Goal: Task Accomplishment & Management: Manage account settings

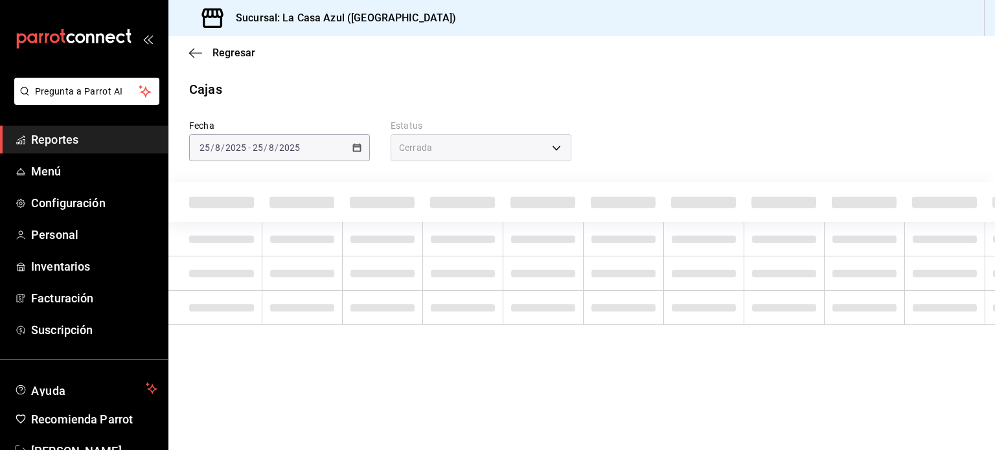
type input "CLOSED"
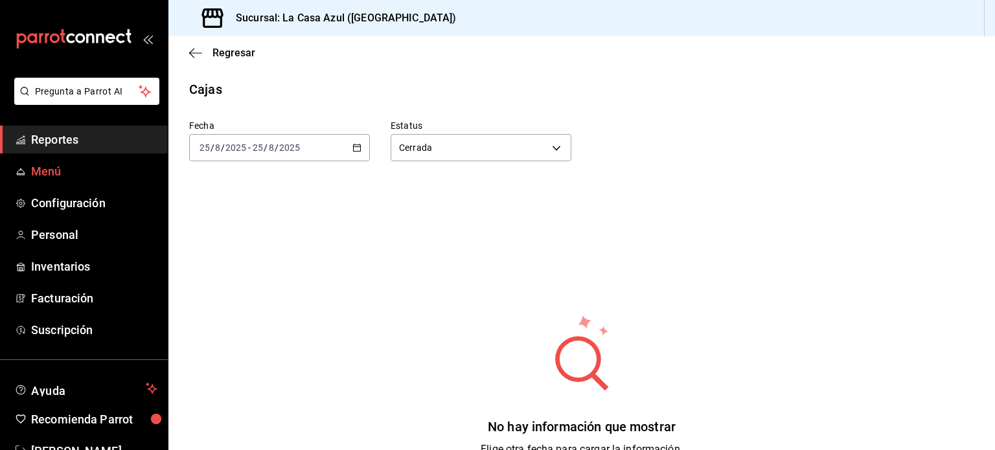
click at [30, 169] on link "Menú" at bounding box center [84, 171] width 168 height 28
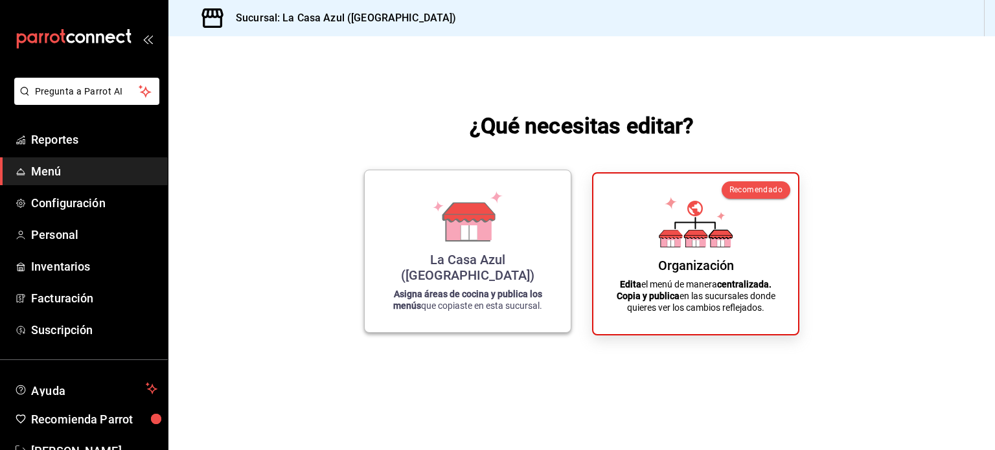
click at [493, 242] on icon at bounding box center [468, 216] width 74 height 51
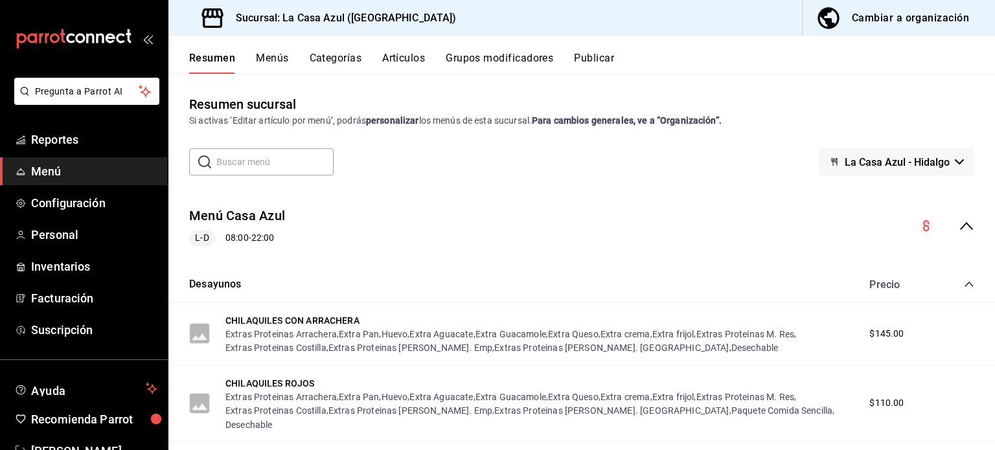
click at [319, 59] on button "Categorías" at bounding box center [336, 63] width 52 height 22
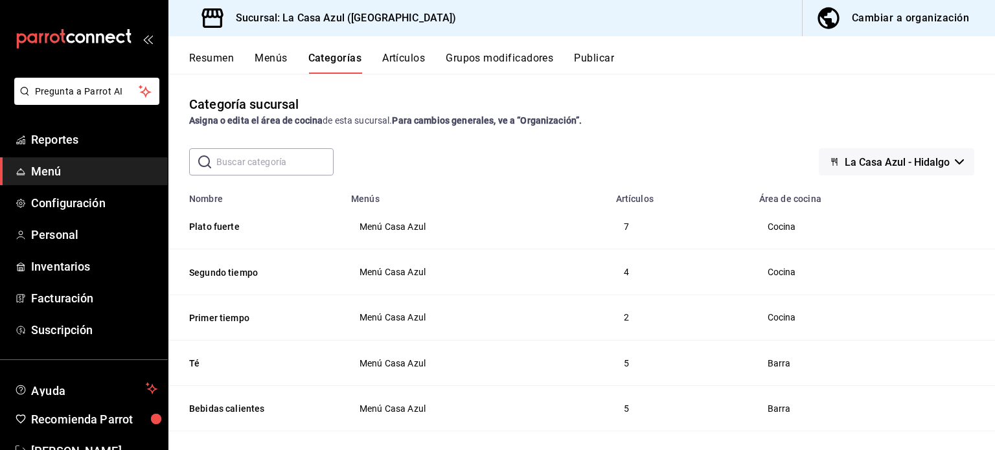
click at [919, 246] on td "Cocina" at bounding box center [873, 226] width 244 height 45
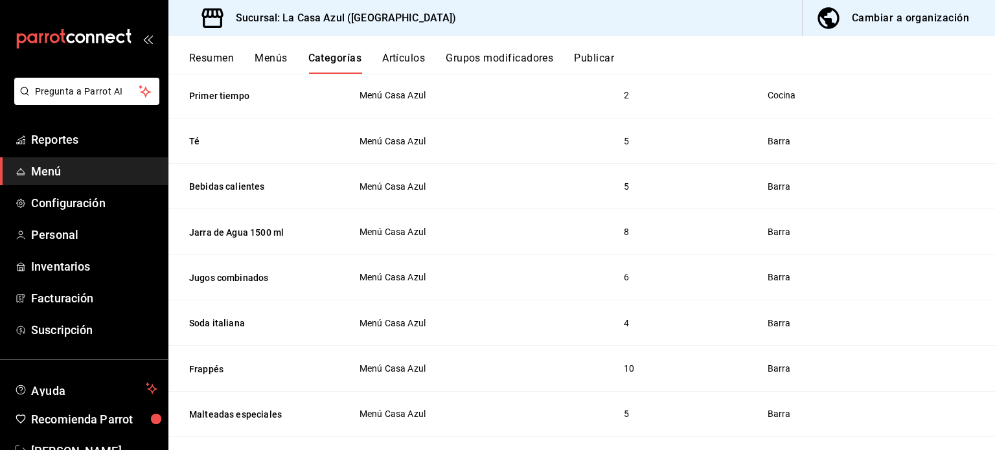
scroll to position [181, 0]
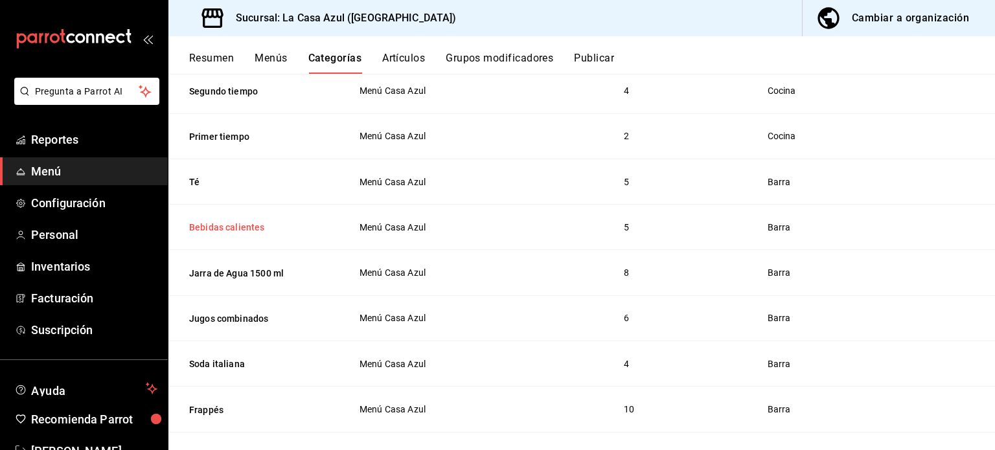
click at [220, 231] on button "Bebidas calientes" at bounding box center [254, 227] width 130 height 13
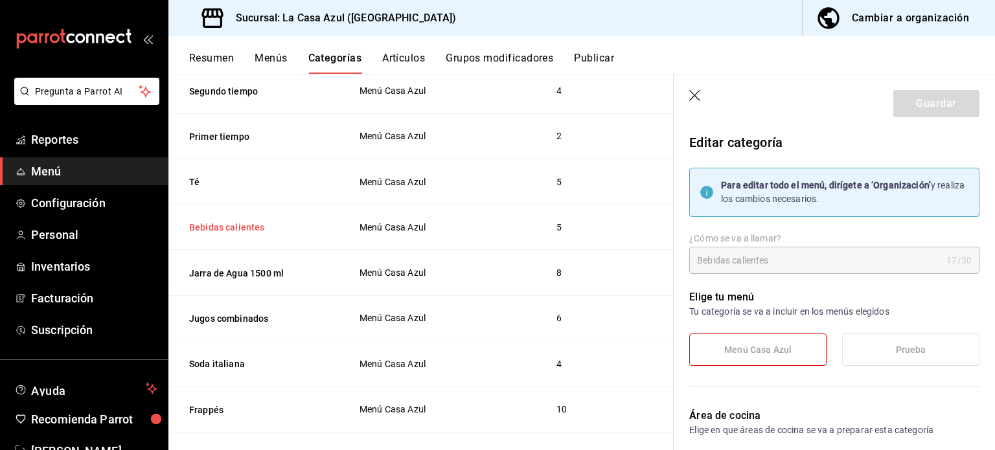
type input "1b23c50e-3b74-4abc-a184-902de47989ad"
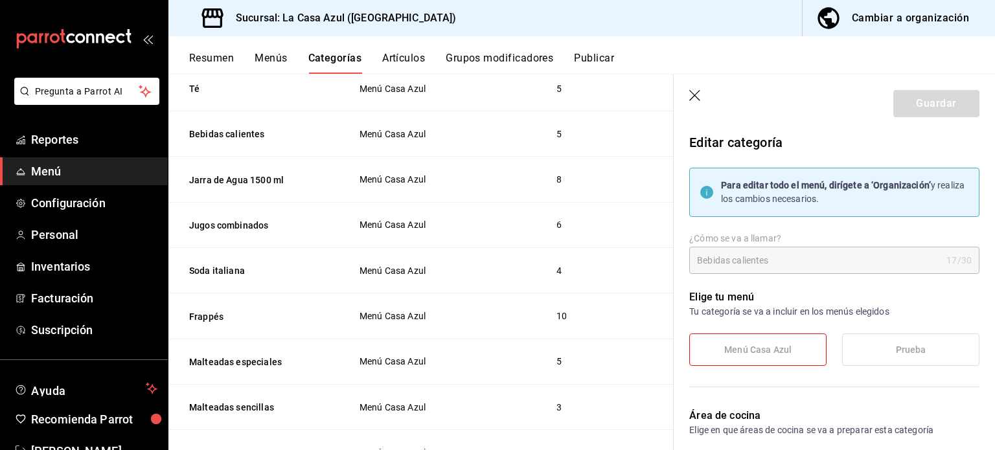
scroll to position [277, 0]
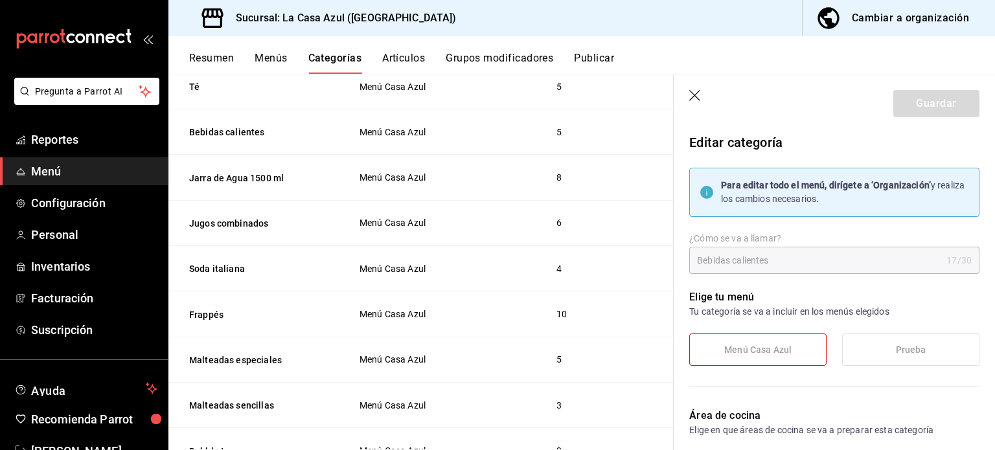
click at [694, 96] on icon "button" at bounding box center [695, 96] width 13 height 13
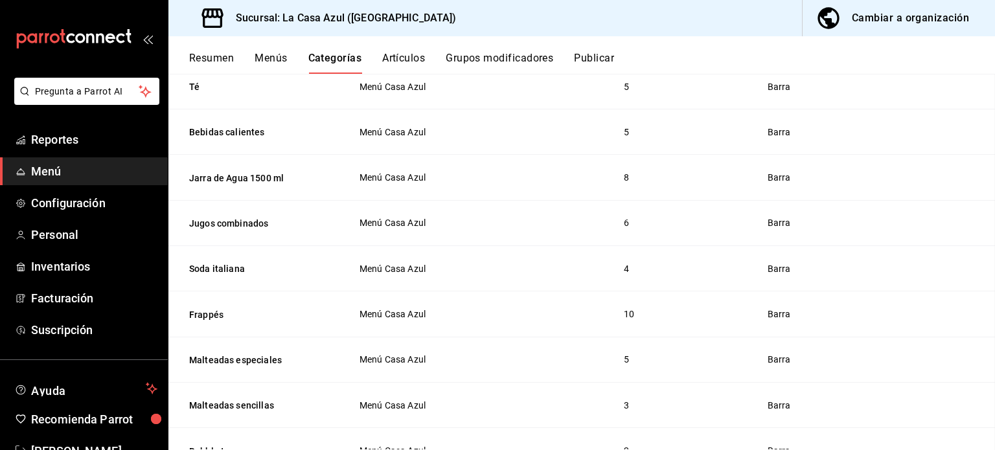
click at [693, 98] on main "Categoría sucursal Asigna o edita el área de cocina de esta sucursal. Para camb…" at bounding box center [581, 262] width 827 height 376
click at [474, 159] on td "Menú Casa Azul" at bounding box center [475, 177] width 265 height 45
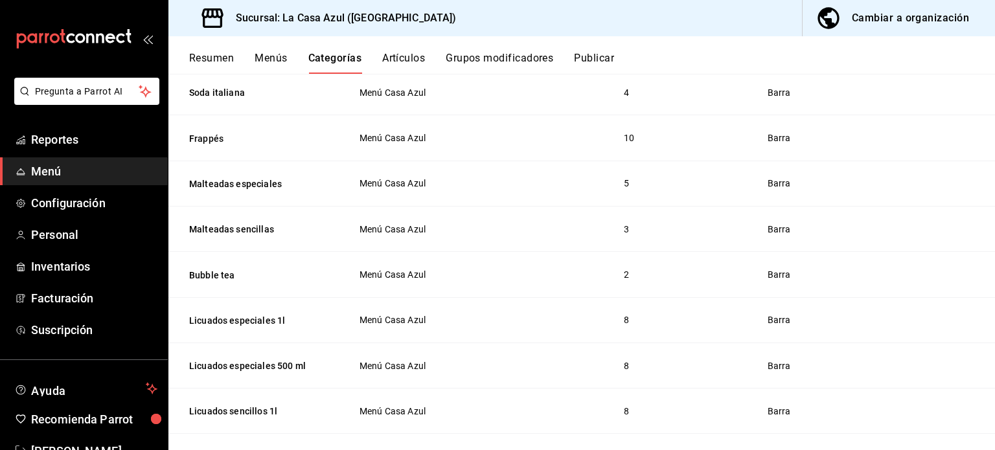
scroll to position [484, 0]
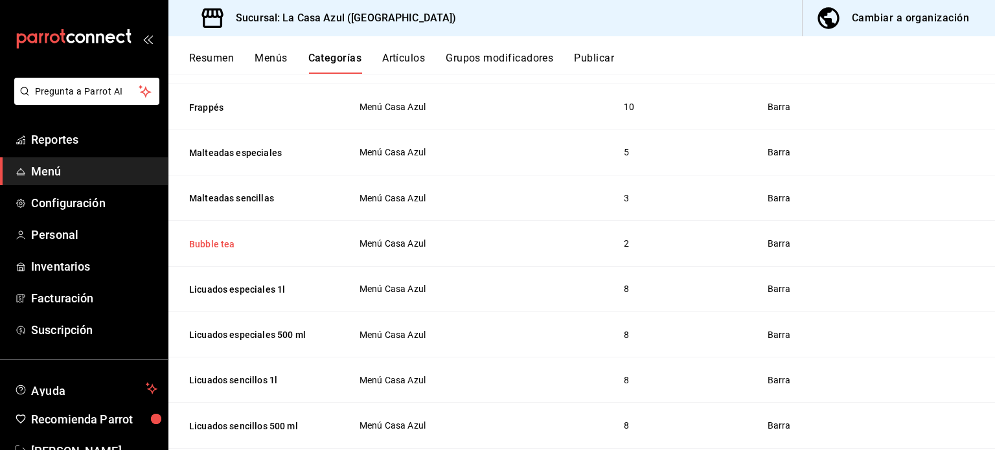
click at [218, 238] on button "Bubble tea" at bounding box center [254, 244] width 130 height 13
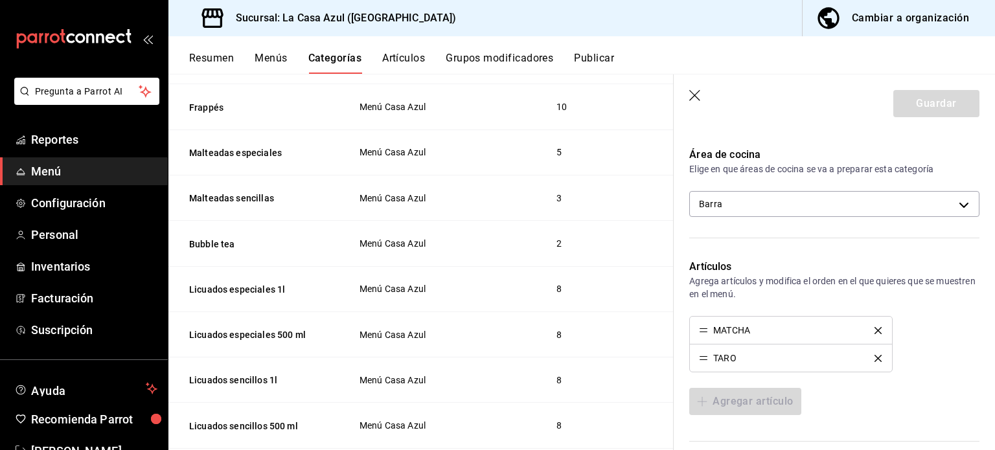
scroll to position [271, 0]
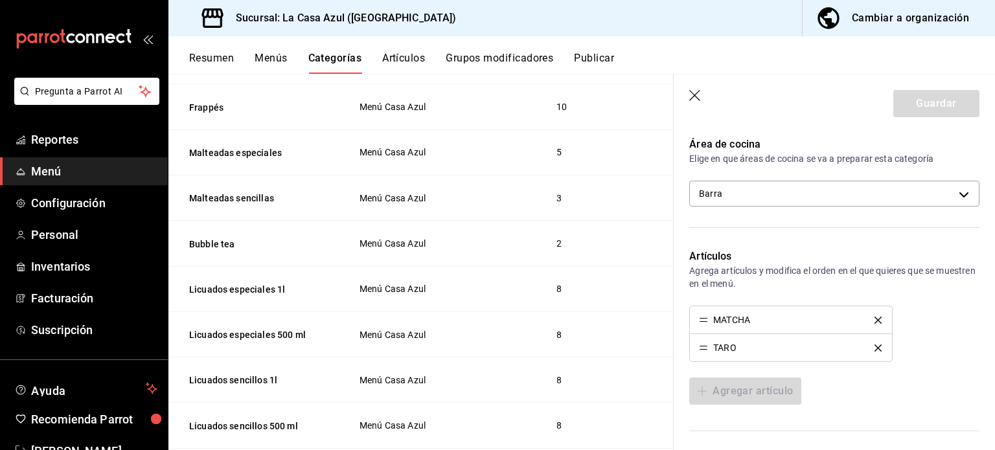
click at [697, 92] on icon "button" at bounding box center [695, 96] width 13 height 13
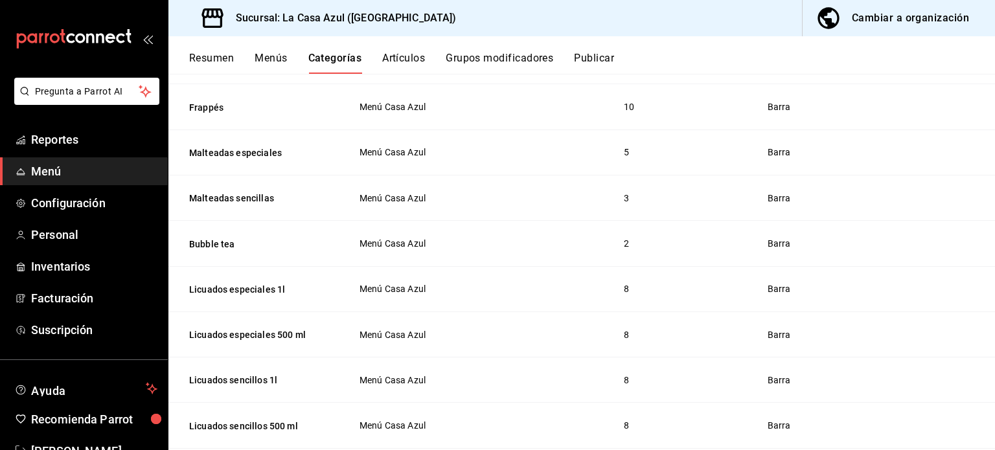
click at [460, 187] on td "Menú Casa Azul" at bounding box center [475, 197] width 265 height 45
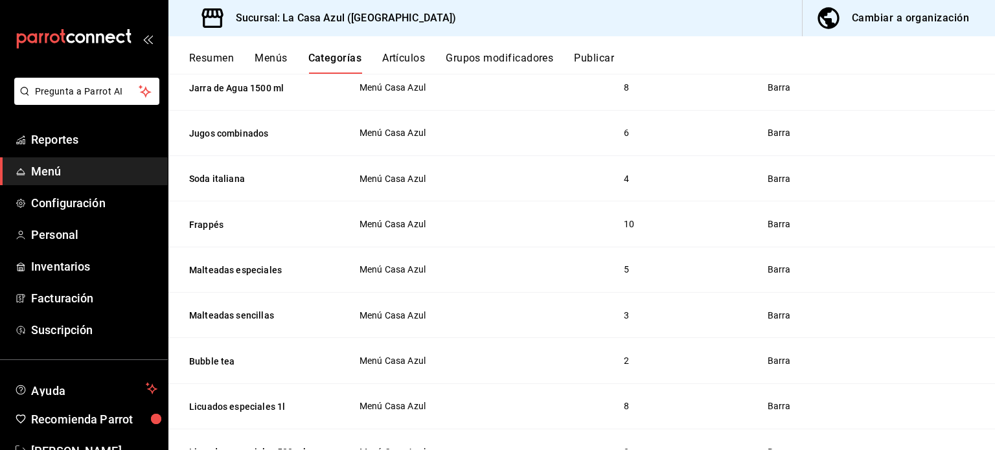
scroll to position [354, 0]
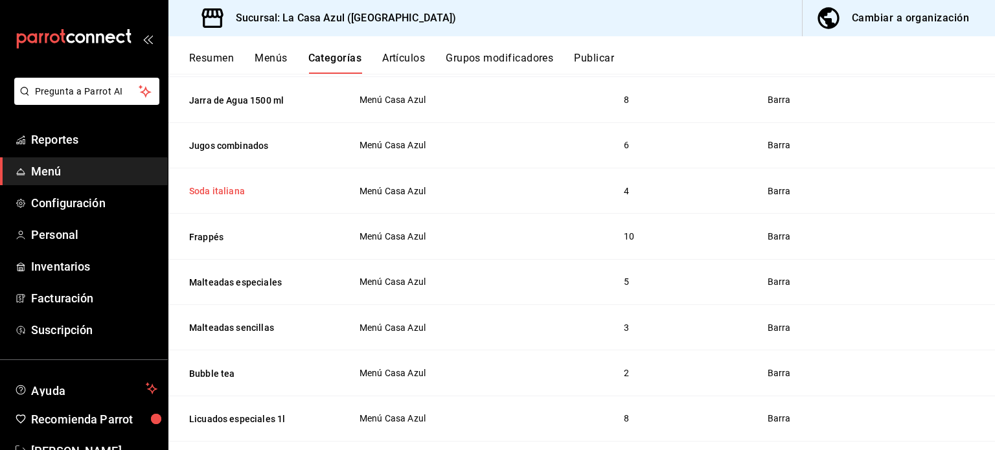
click at [210, 198] on button "Soda italiana" at bounding box center [254, 191] width 130 height 13
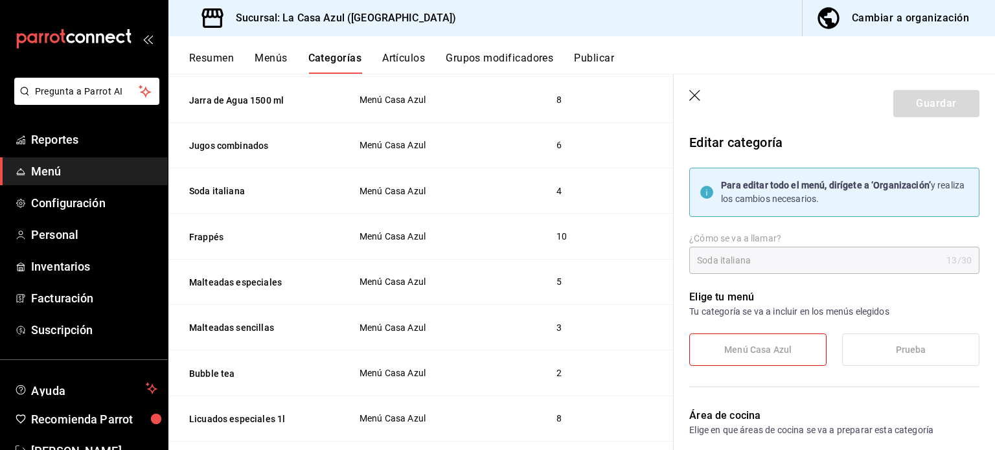
click at [851, 241] on label "¿Cómo se va a llamar?" at bounding box center [834, 238] width 290 height 9
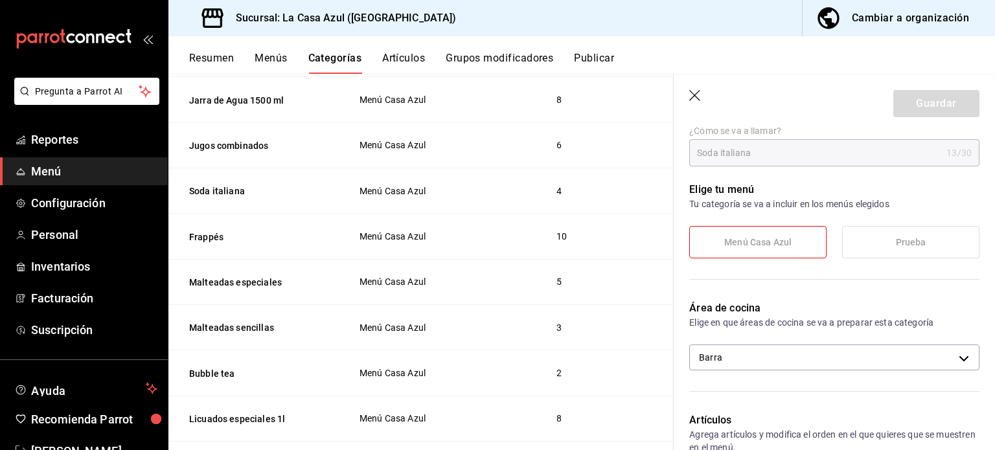
scroll to position [78, 0]
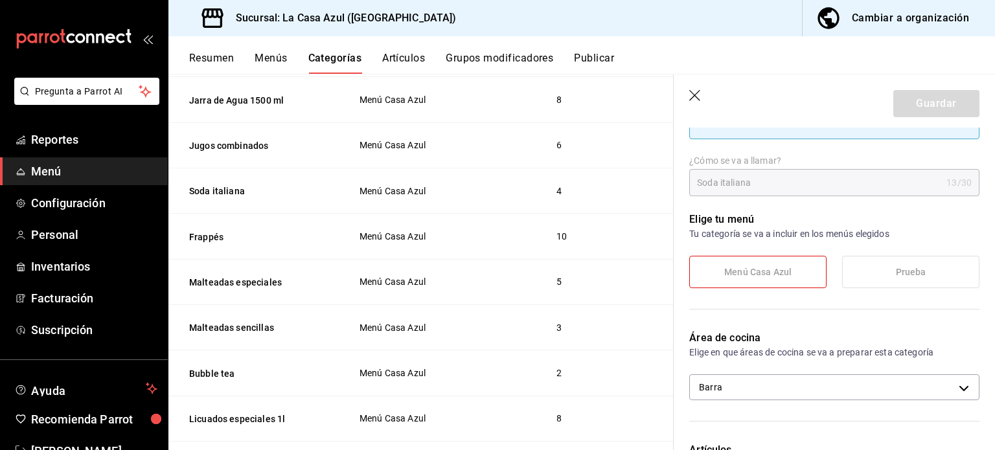
click at [490, 62] on button "Grupos modificadores" at bounding box center [500, 63] width 108 height 22
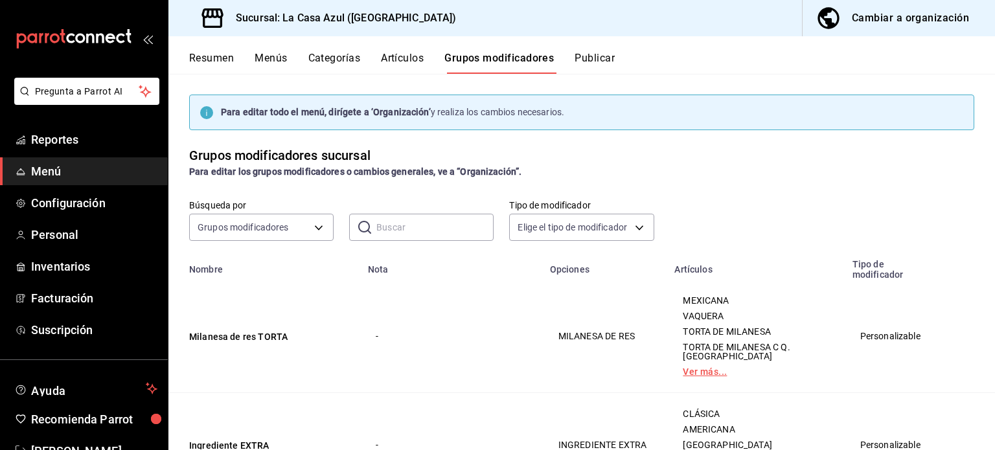
click at [712, 376] on link "Ver más..." at bounding box center [755, 371] width 145 height 9
click at [244, 341] on button "Milanesa de res TORTA" at bounding box center [266, 336] width 155 height 13
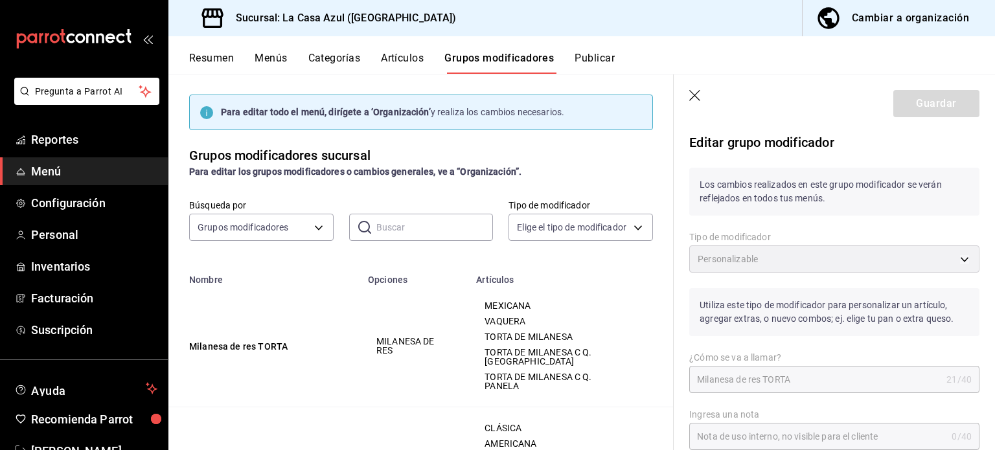
click at [693, 96] on icon "button" at bounding box center [695, 96] width 13 height 13
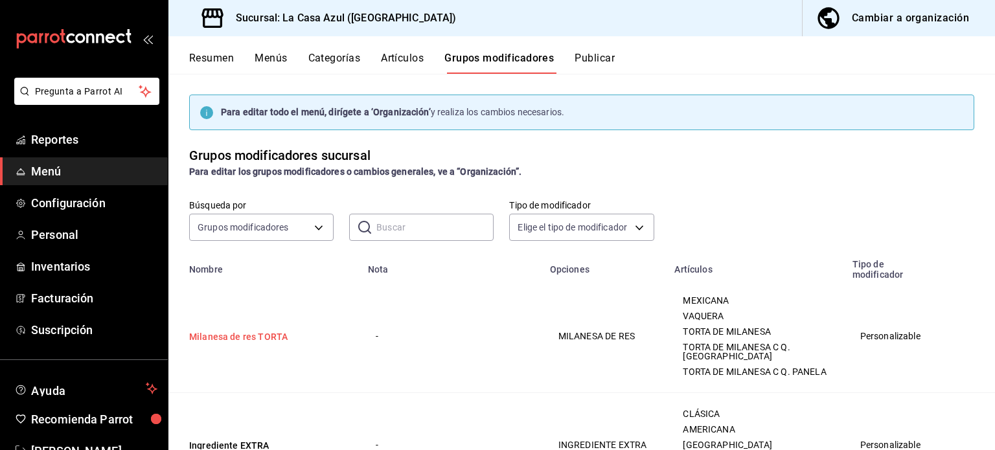
click at [225, 341] on button "Milanesa de res TORTA" at bounding box center [266, 336] width 155 height 13
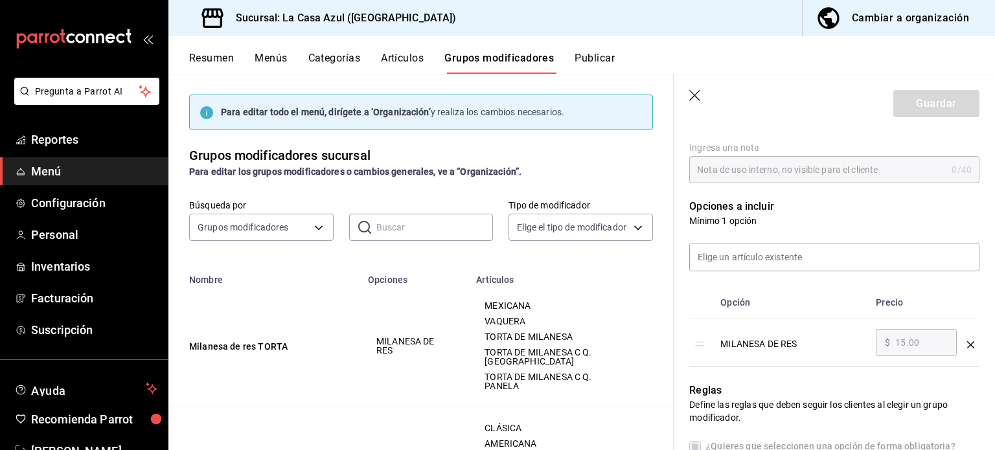
scroll to position [277, 0]
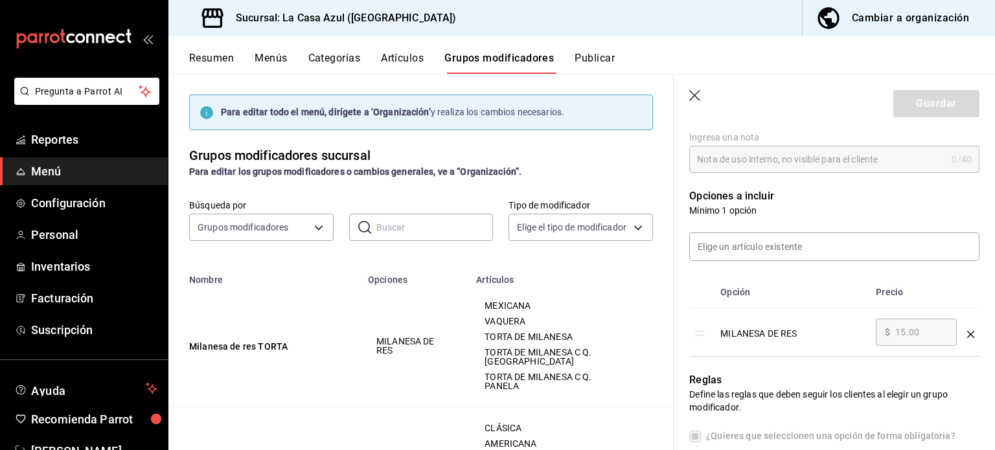
click at [979, 251] on div "Editar grupo modificador Los cambios realizados en este grupo modificador se ve…" at bounding box center [834, 430] width 321 height 1160
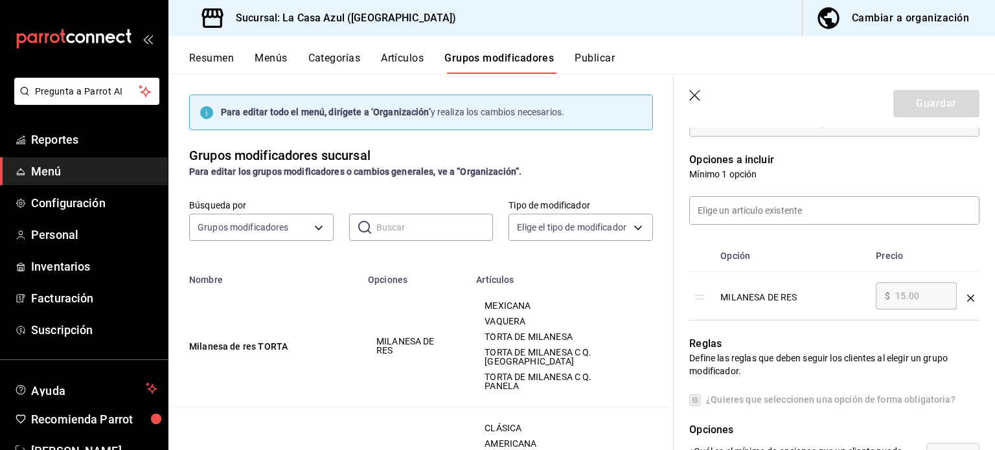
scroll to position [313, 0]
click at [766, 290] on div "MILANESA DE RES" at bounding box center [792, 293] width 145 height 21
click at [867, 274] on td "MILANESA DE RES" at bounding box center [792, 297] width 155 height 49
click at [308, 349] on button "Milanesa de res TORTA" at bounding box center [266, 346] width 155 height 13
click at [273, 59] on button "Menús" at bounding box center [271, 63] width 32 height 22
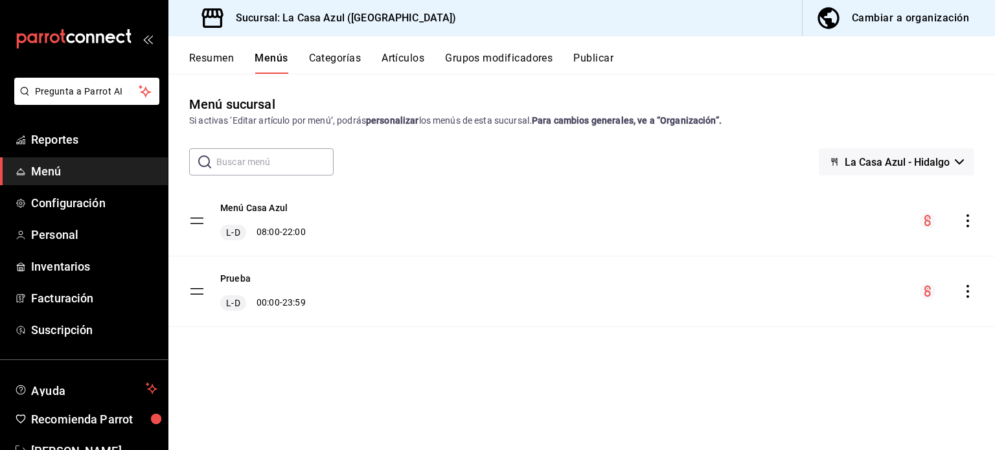
click at [324, 64] on button "Categorías" at bounding box center [335, 63] width 52 height 22
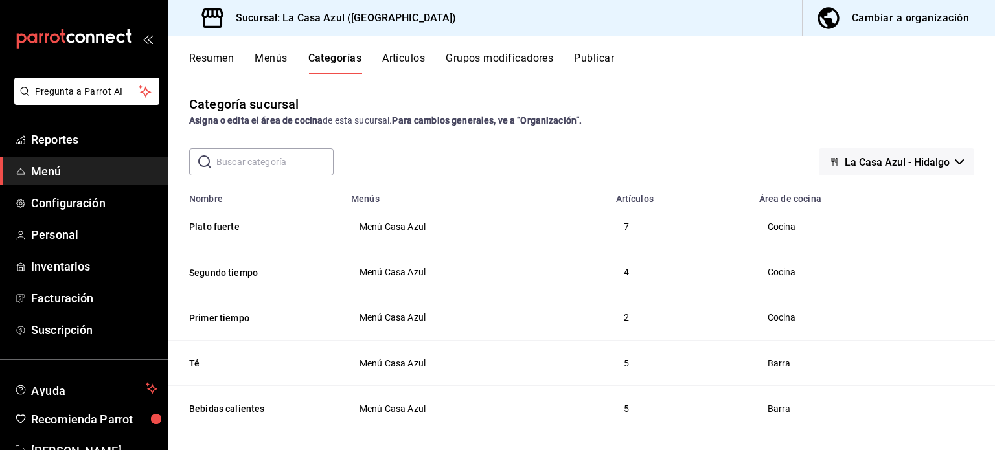
click at [547, 348] on td "Menú Casa Azul" at bounding box center [475, 362] width 265 height 45
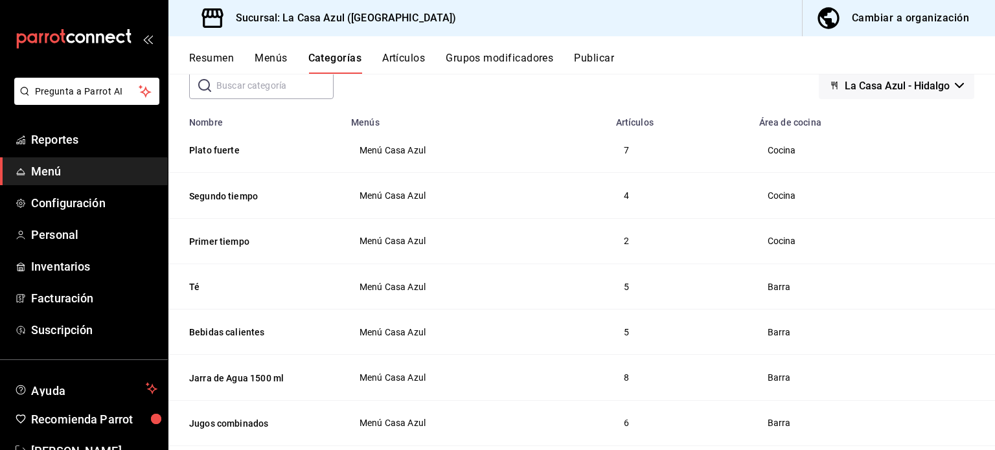
scroll to position [78, 0]
click at [236, 331] on button "Bebidas calientes" at bounding box center [254, 331] width 130 height 13
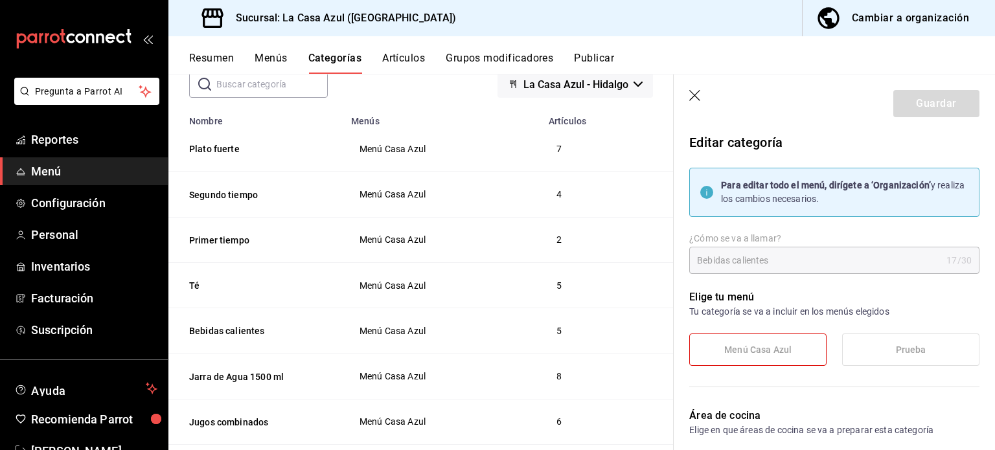
click at [874, 381] on div "Elige tu menú Tu categoría se va a incluir en los menús elegidos Menú Casa Azul…" at bounding box center [827, 333] width 306 height 119
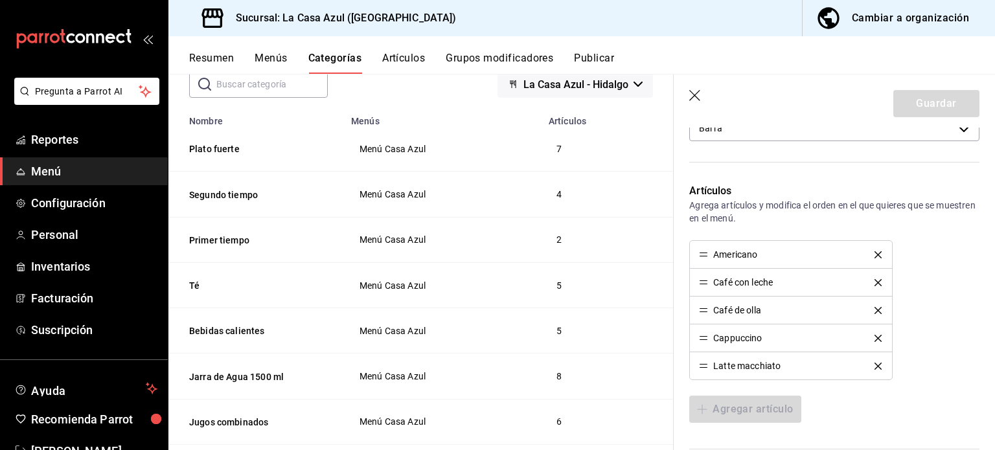
scroll to position [363, 0]
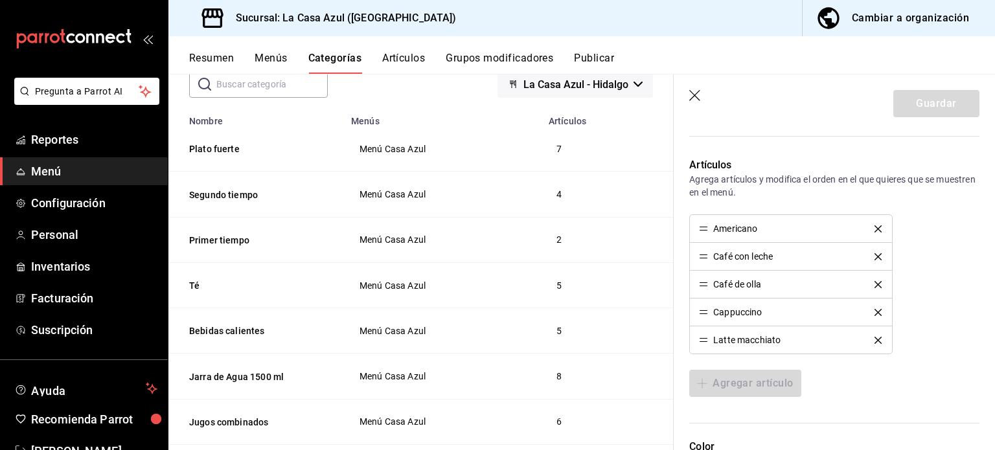
click at [691, 98] on icon "button" at bounding box center [695, 96] width 13 height 13
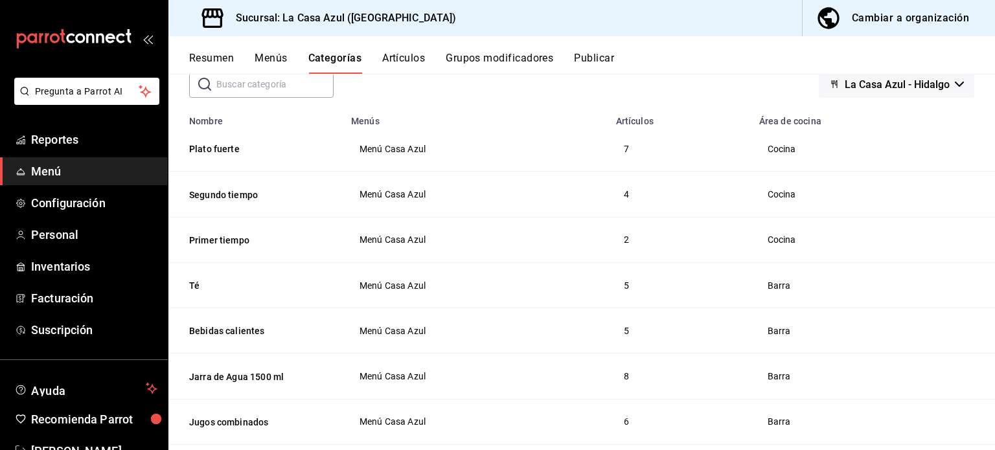
click at [244, 308] on th "Bebidas calientes" at bounding box center [255, 330] width 175 height 45
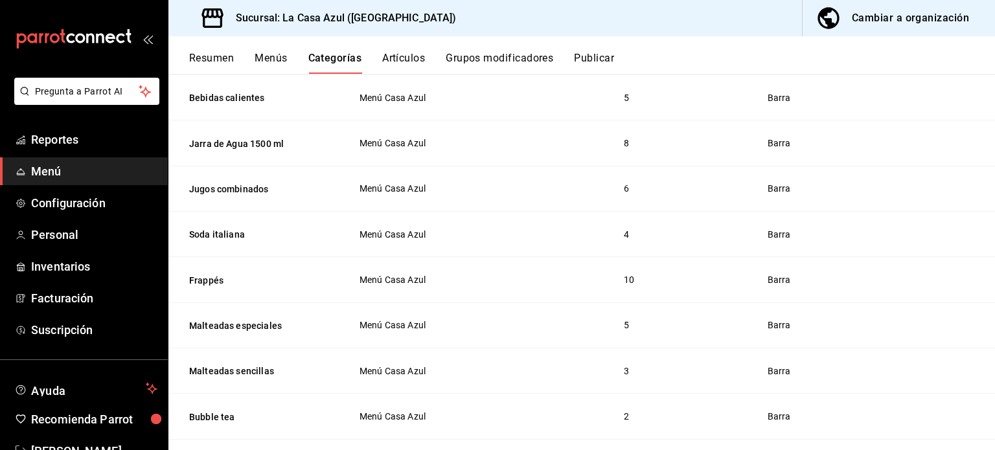
scroll to position [337, 0]
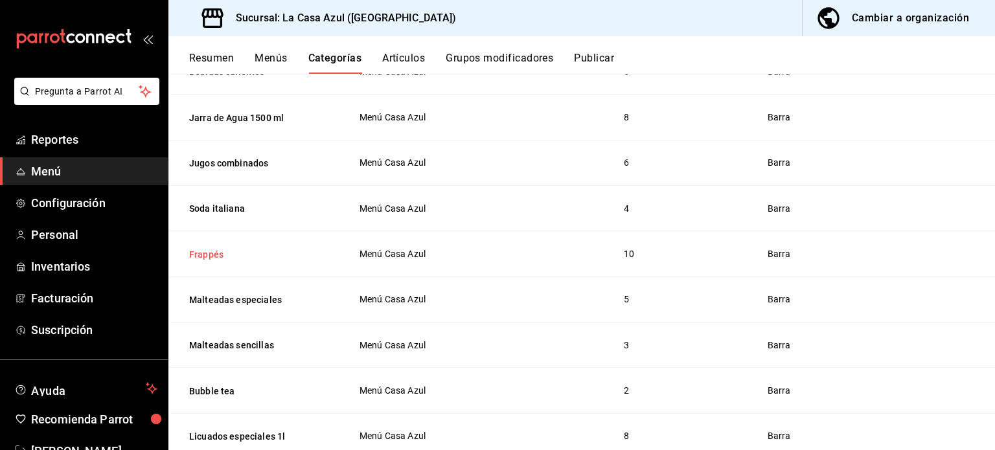
drag, startPoint x: 197, startPoint y: 251, endPoint x: 210, endPoint y: 235, distance: 20.2
click at [210, 248] on button "Frappés" at bounding box center [254, 254] width 130 height 13
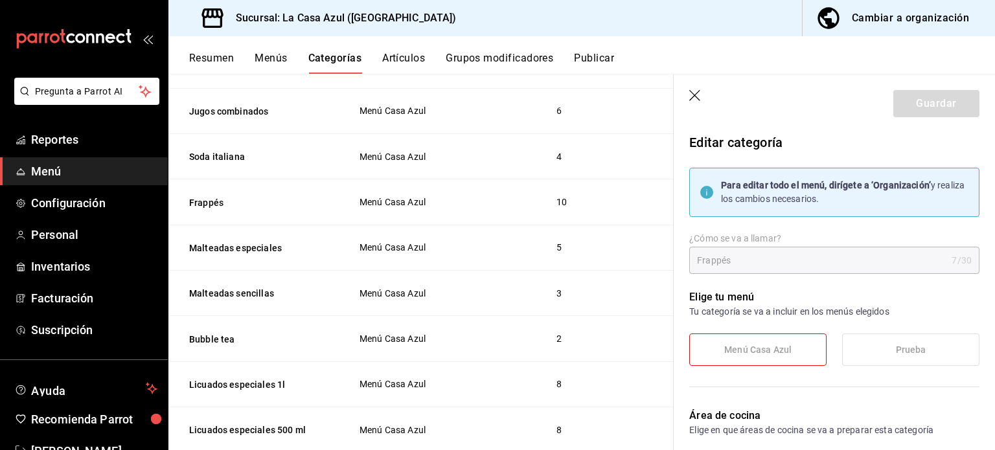
scroll to position [415, 0]
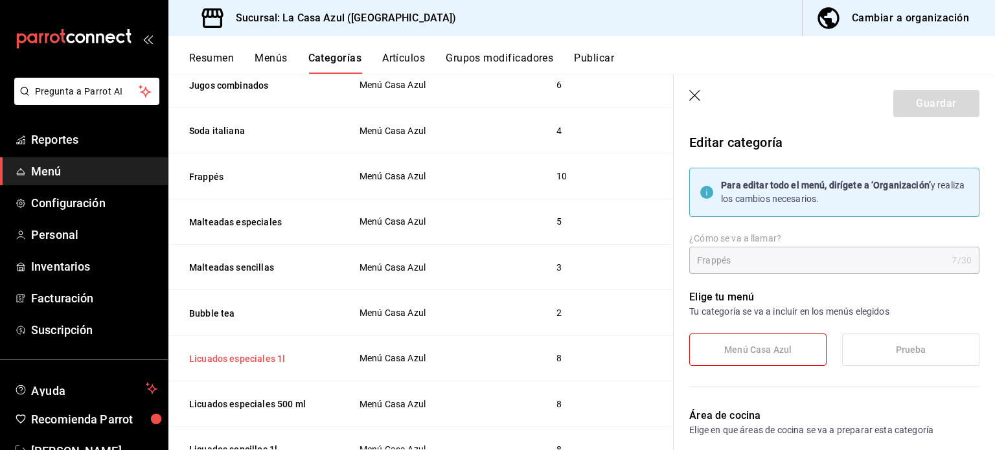
click at [268, 357] on button "Licuados especiales 1l" at bounding box center [254, 358] width 130 height 13
type input "1b23c50e-3b74-4abc-a184-902de47989ad"
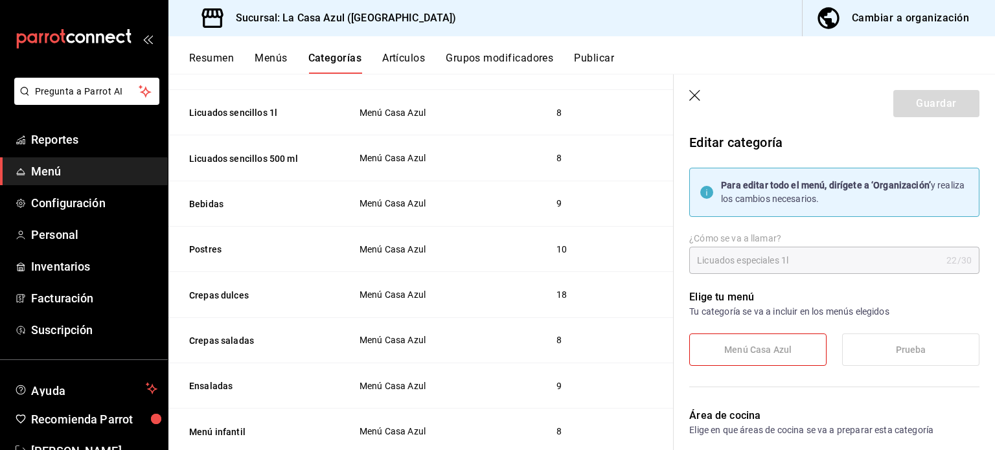
scroll to position [777, 0]
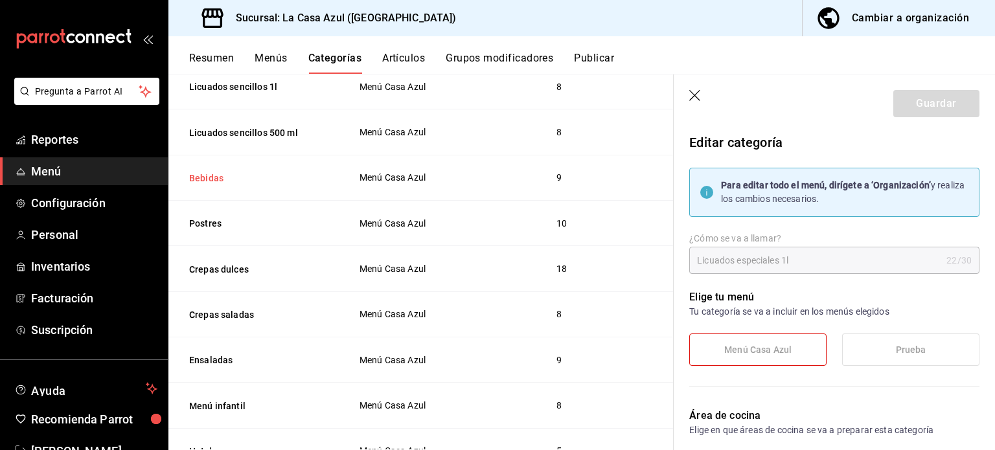
click at [206, 178] on button "Bebidas" at bounding box center [254, 178] width 130 height 13
click at [943, 321] on div "Elige tu menú Tu categoría se va a incluir en los menús elegidos Menú Casa Azul…" at bounding box center [827, 333] width 306 height 119
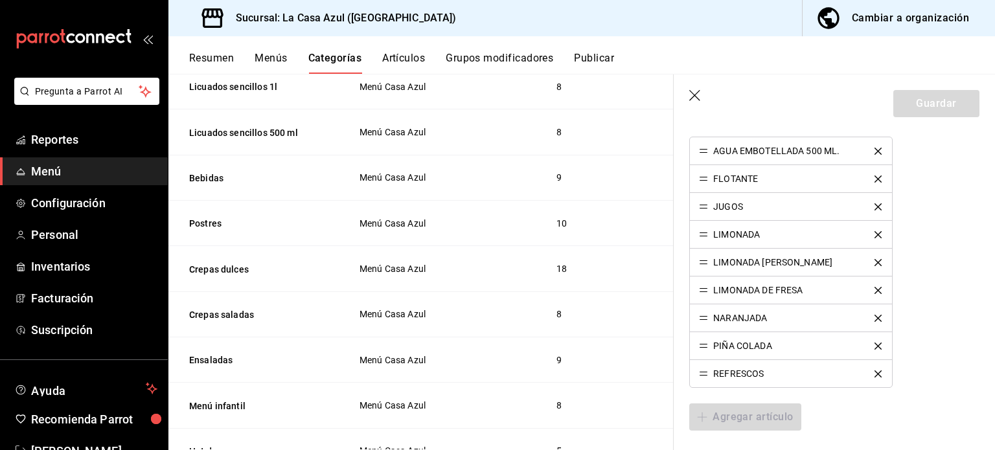
scroll to position [415, 0]
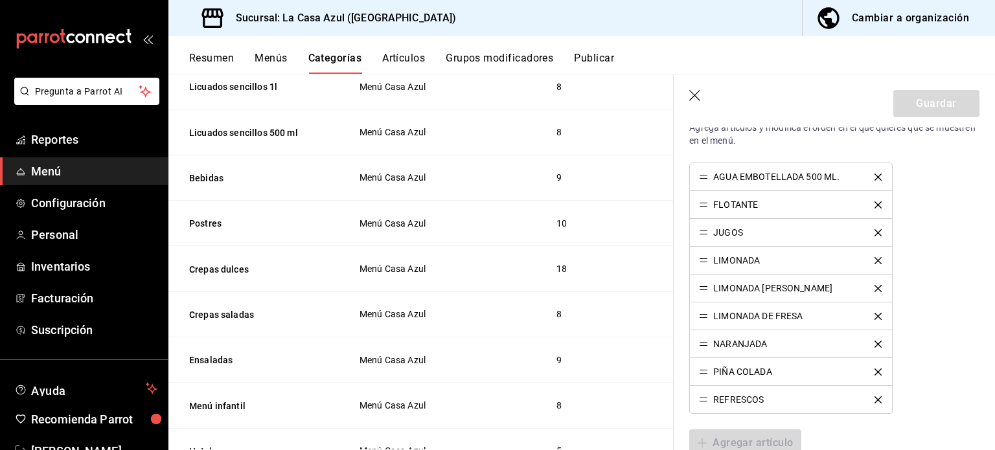
click at [473, 209] on td "Menú Casa Azul" at bounding box center [442, 223] width 198 height 45
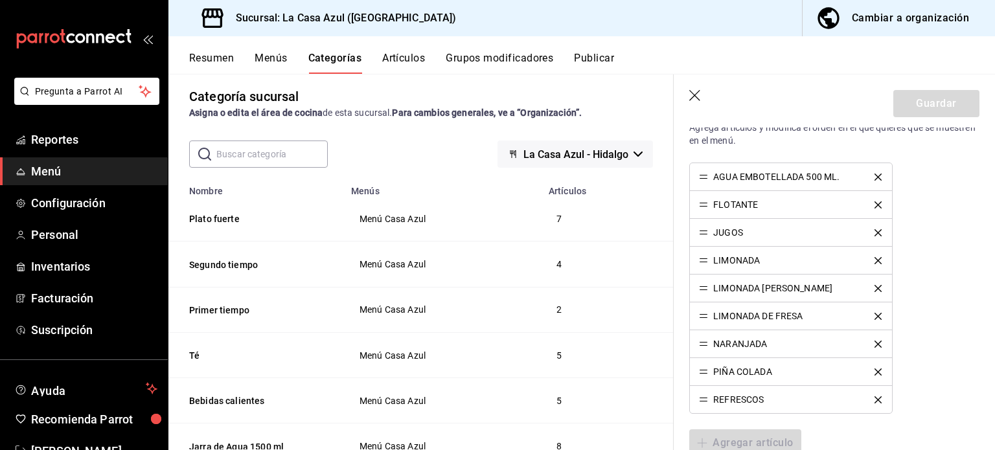
scroll to position [0, 0]
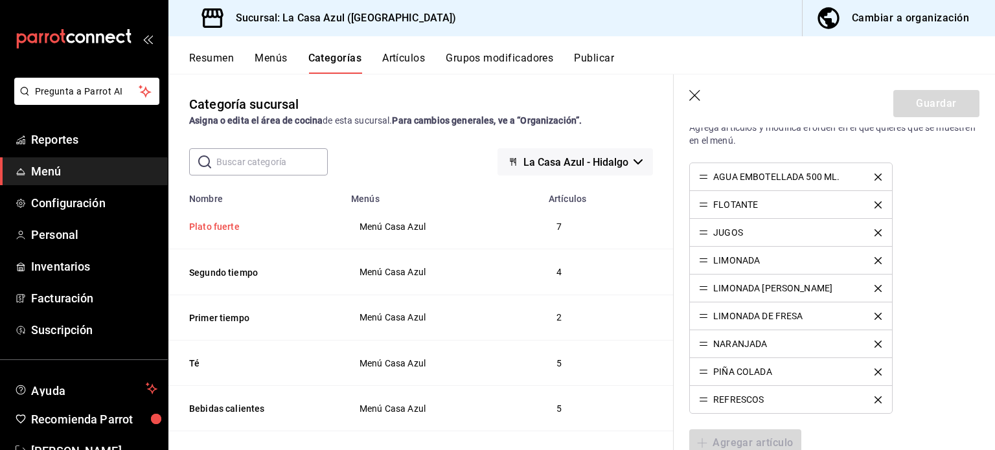
click at [217, 227] on button "Plato fuerte" at bounding box center [254, 226] width 130 height 13
drag, startPoint x: 217, startPoint y: 227, endPoint x: 485, endPoint y: 251, distance: 269.2
click at [217, 227] on button "Plato fuerte" at bounding box center [254, 226] width 130 height 13
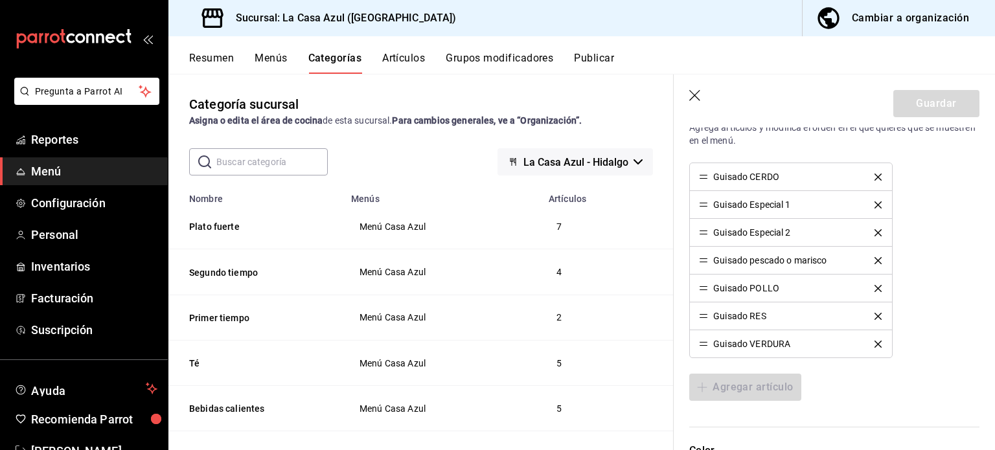
type input "fe24b010-7f3d-4d71-aef9-560db996f24c"
click at [923, 222] on div "Guisado CERDO Guisado Especial 1 Guisado Especial 2 Guisado pescado o marisco G…" at bounding box center [834, 261] width 290 height 196
click at [855, 23] on div "Cambiar a organización" at bounding box center [910, 18] width 117 height 18
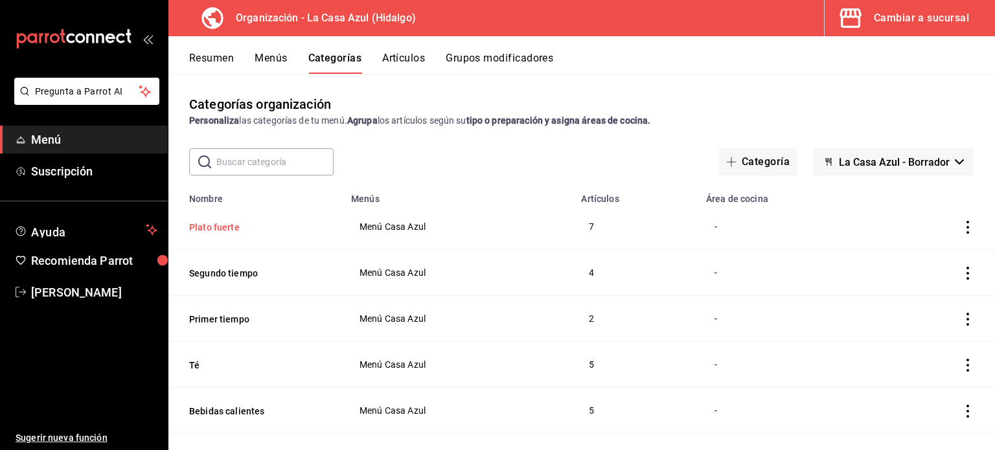
click at [200, 230] on button "Plato fuerte" at bounding box center [254, 227] width 130 height 13
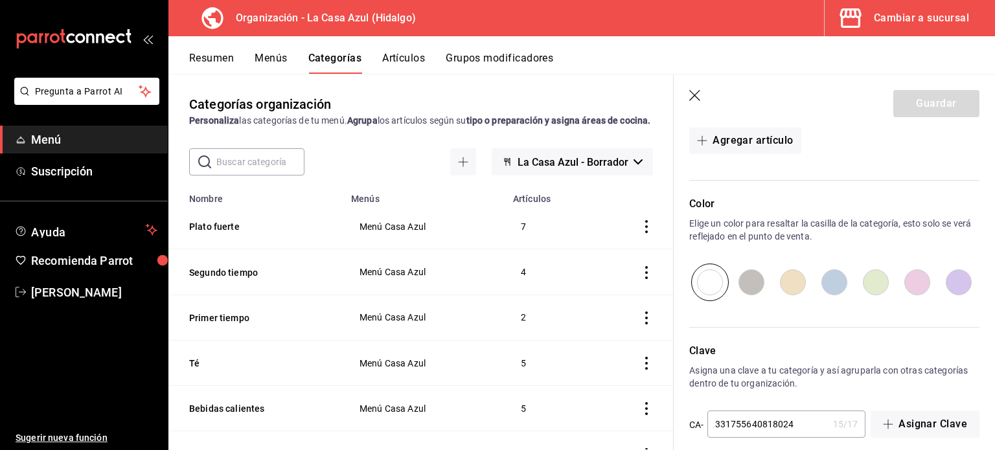
scroll to position [610, 0]
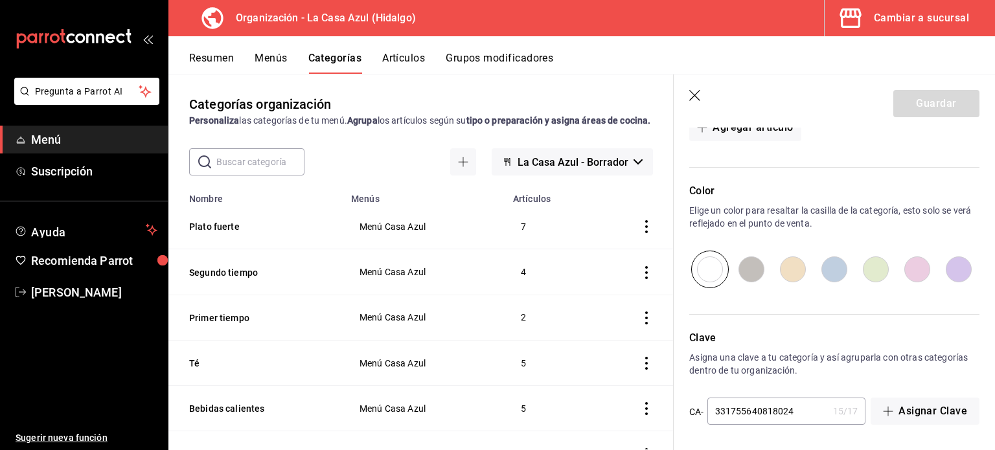
click at [745, 266] on input "radio" at bounding box center [751, 270] width 41 height 38
radio input "true"
click at [806, 270] on input "radio" at bounding box center [792, 270] width 41 height 38
radio input "true"
click at [912, 265] on input "radio" at bounding box center [917, 270] width 41 height 38
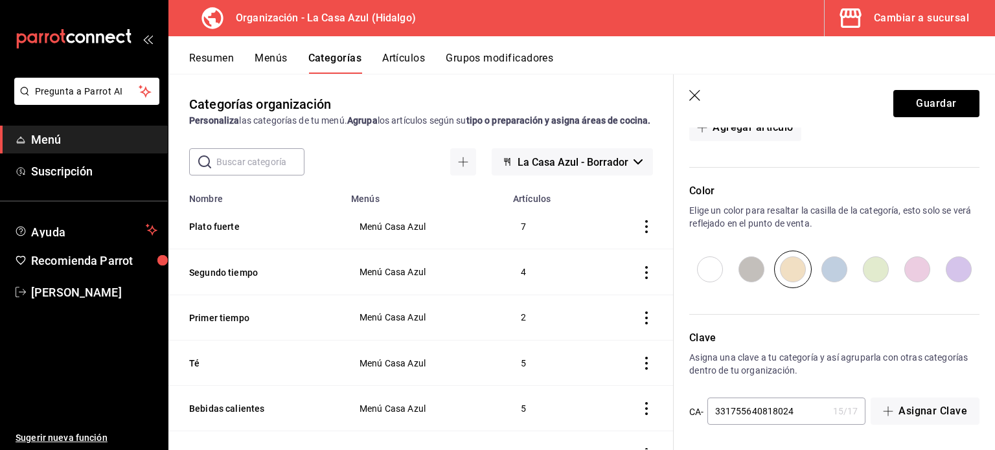
radio input "true"
click at [913, 100] on button "Guardar" at bounding box center [936, 103] width 86 height 27
click at [913, 100] on div "Guardar" at bounding box center [936, 103] width 86 height 27
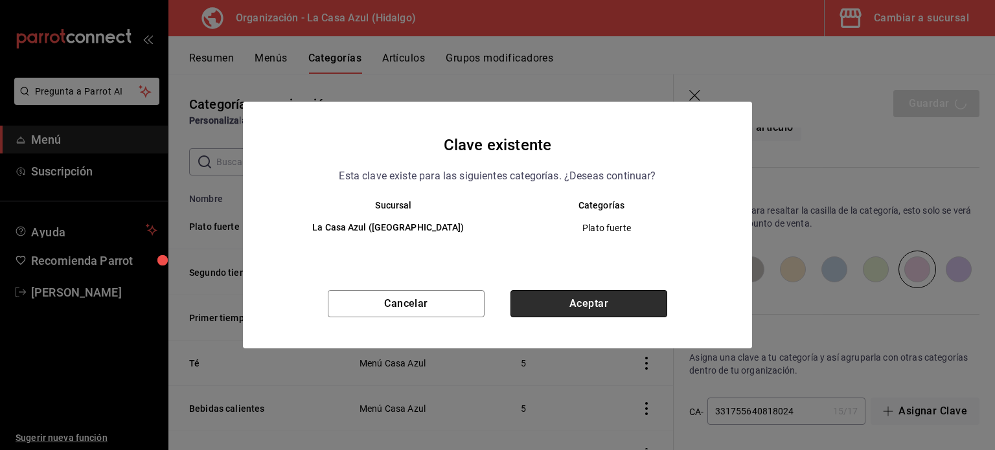
click at [621, 312] on button "Aceptar" at bounding box center [588, 303] width 157 height 27
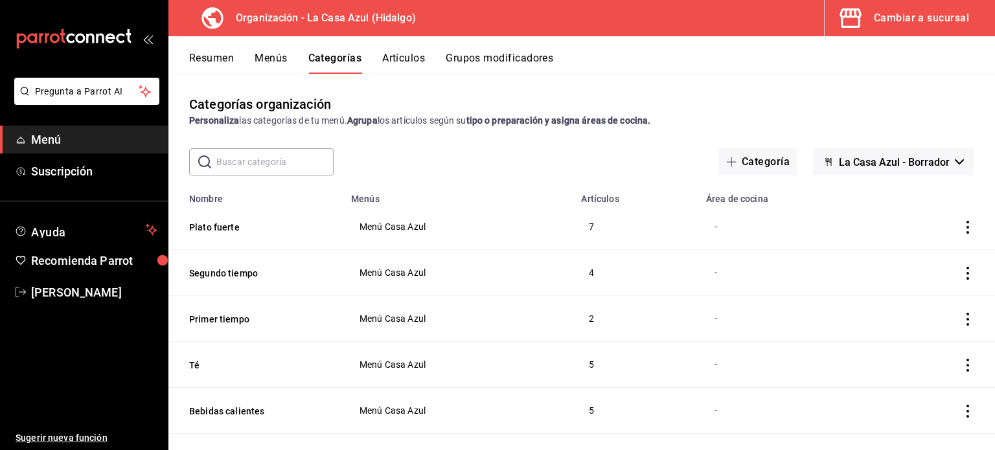
click at [405, 64] on button "Artículos" at bounding box center [403, 63] width 43 height 22
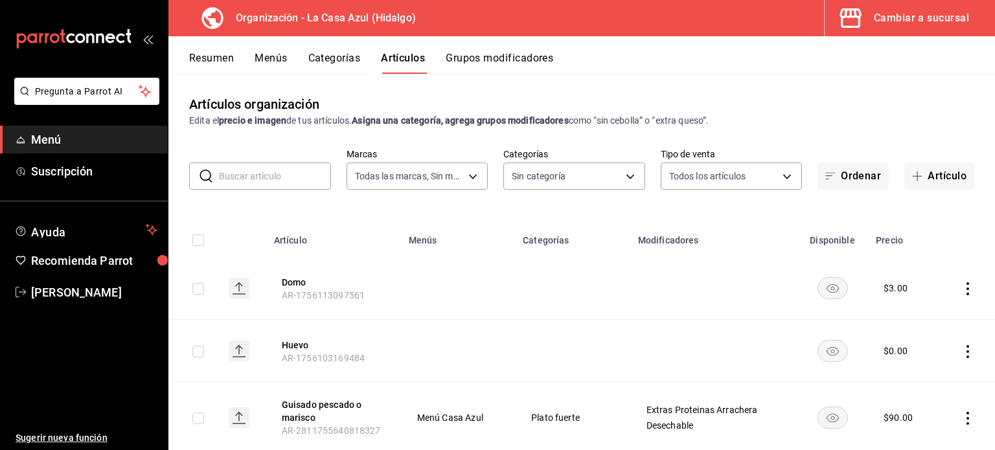
type input "dbb159b3-5420-434e-b45b-ebac01c6c2c8"
type input "1b874211-3df7-4573-9b34-6937a91ccf4f,abebd783-52af-4864-a57a-781f6a1e1b74,321a3…"
click at [631, 172] on body "Pregunta a Parrot AI Menú Suscripción Ayuda Recomienda Parrot [PERSON_NAME] Sug…" at bounding box center [497, 225] width 995 height 450
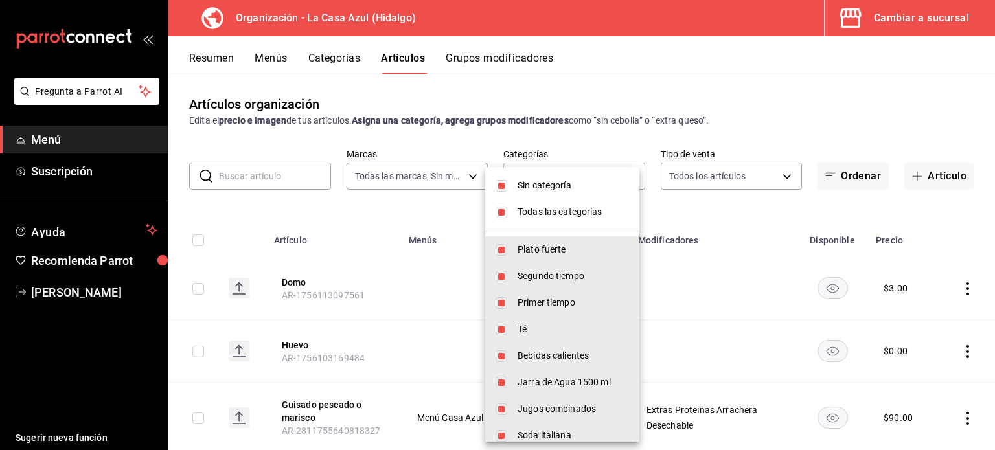
click at [501, 190] on input "checkbox" at bounding box center [502, 186] width 12 height 12
checkbox input "false"
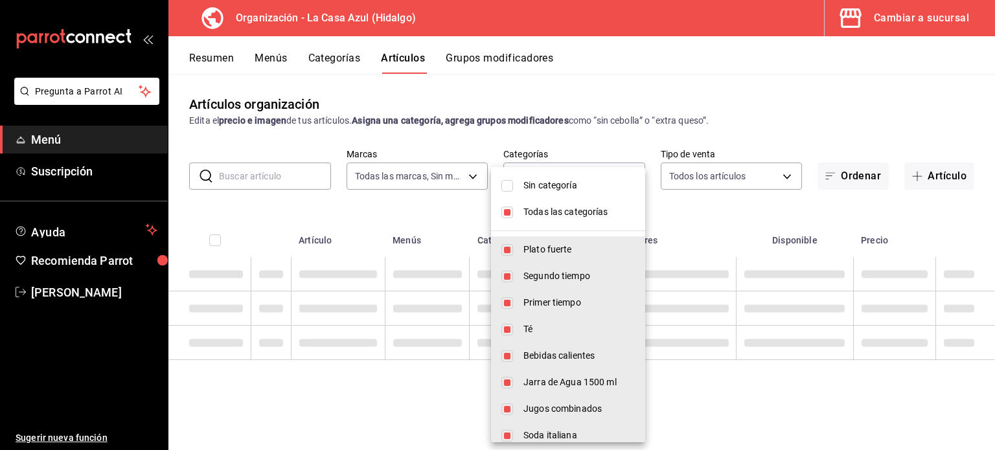
click at [511, 215] on li "Todas las categorías" at bounding box center [568, 212] width 154 height 27
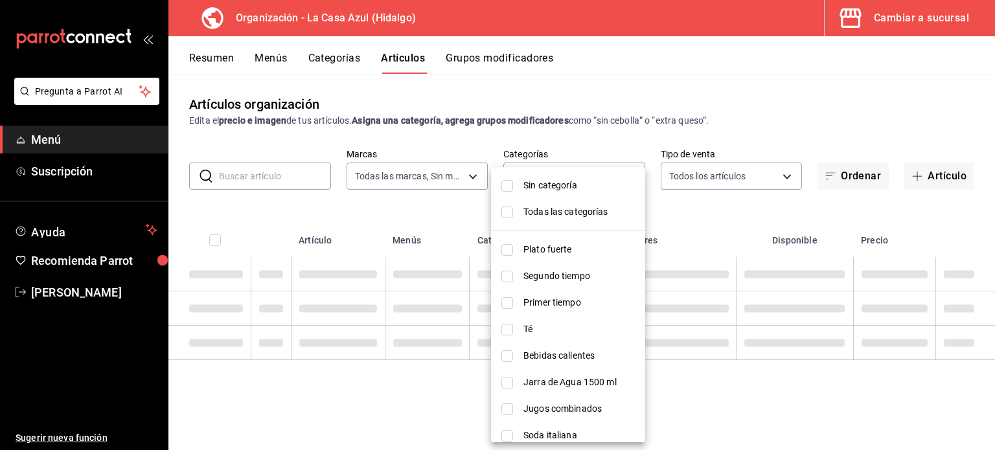
checkbox input "false"
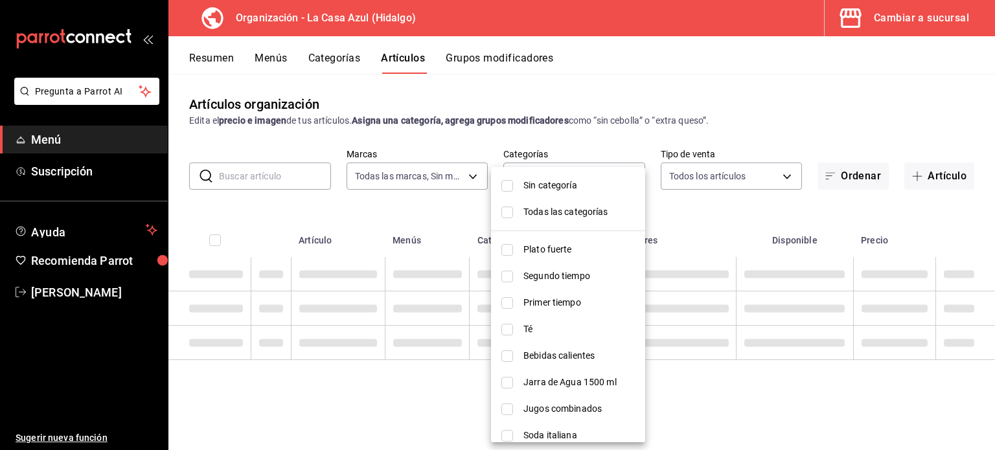
checkbox input "false"
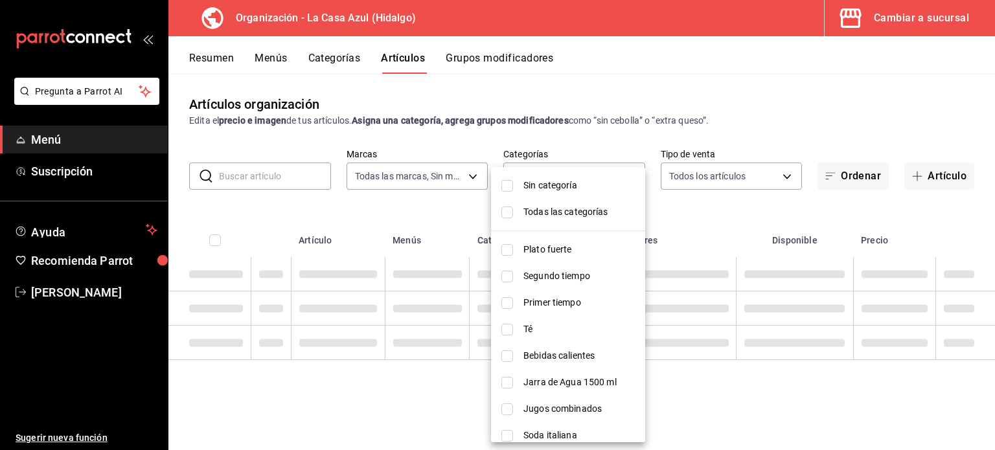
checkbox input "false"
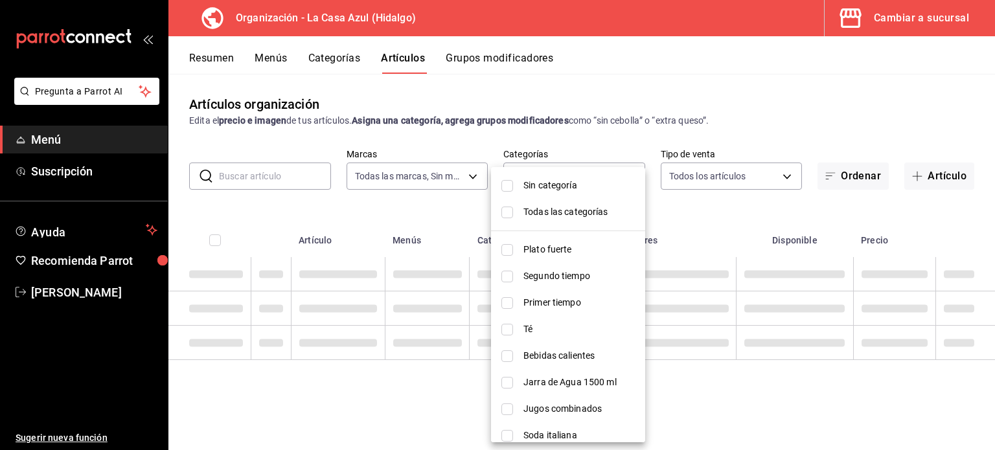
checkbox input "false"
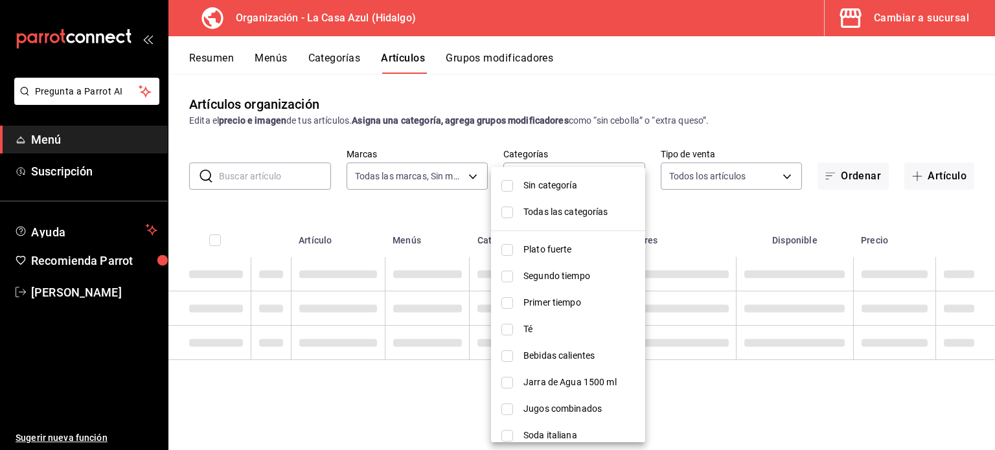
checkbox input "false"
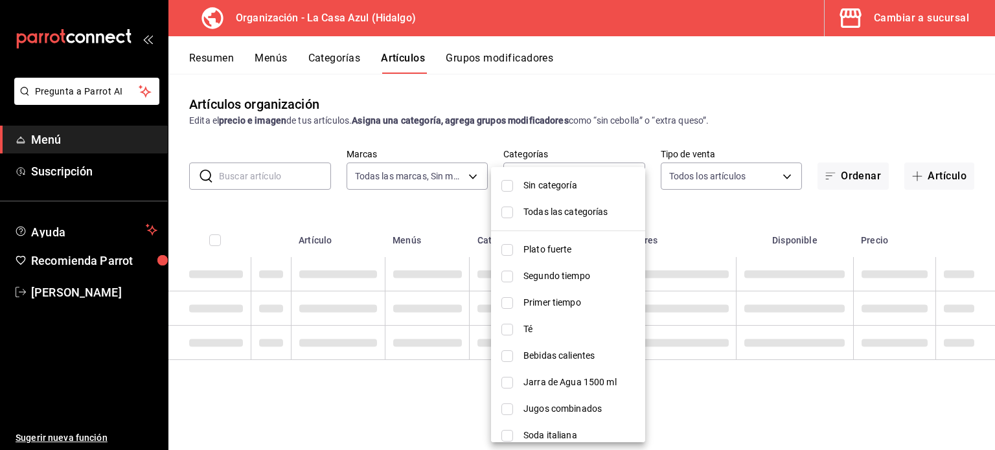
checkbox input "false"
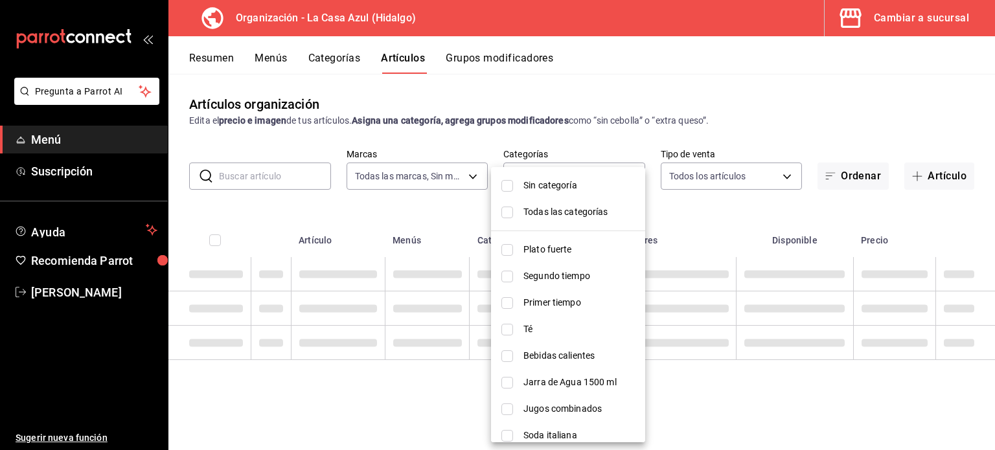
checkbox input "false"
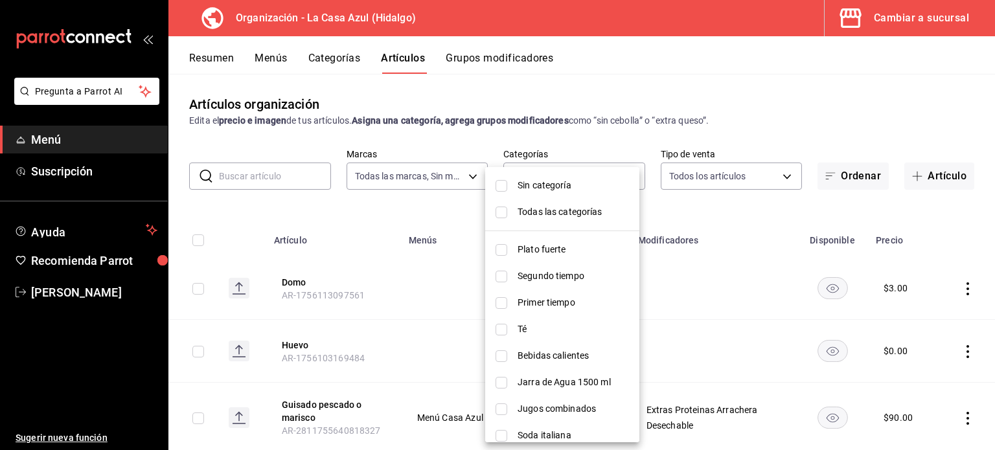
click at [506, 261] on li "Plato fuerte" at bounding box center [562, 249] width 154 height 27
type input "1b874211-3df7-4573-9b34-6937a91ccf4f"
checkbox input "true"
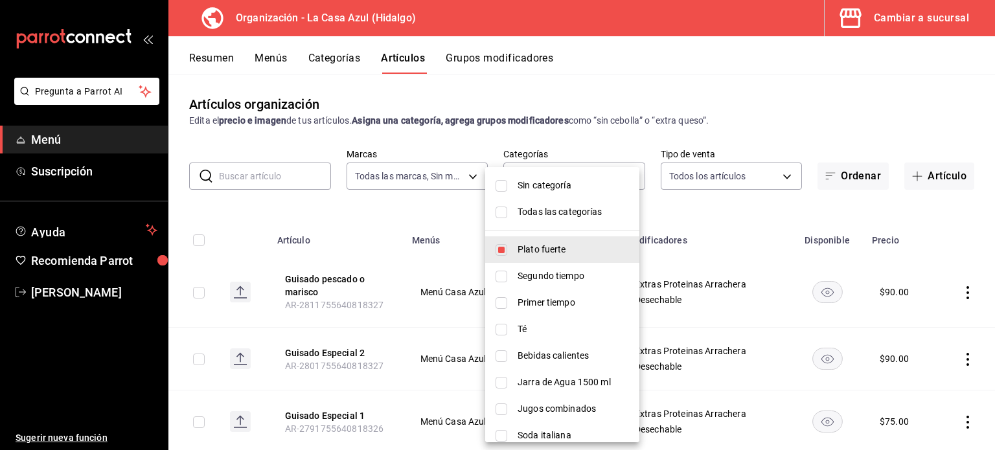
click at [942, 309] on div at bounding box center [497, 225] width 995 height 450
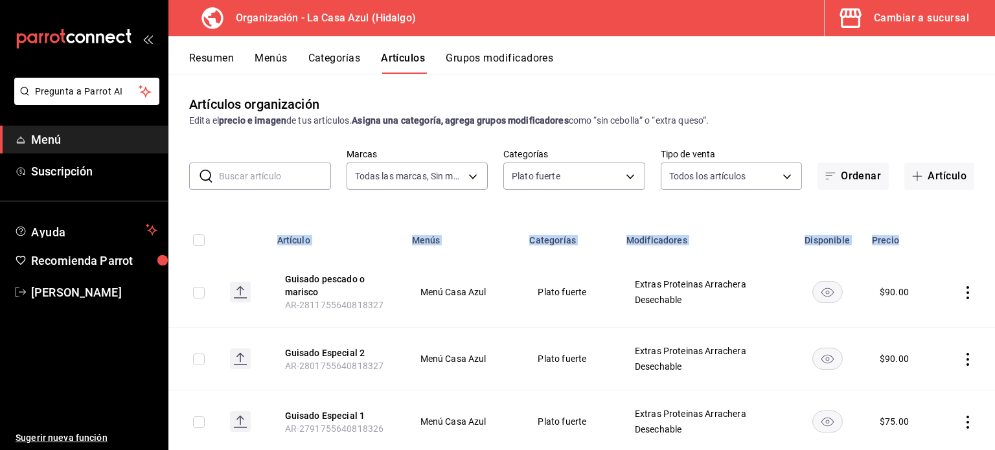
drag, startPoint x: 985, startPoint y: 217, endPoint x: 989, endPoint y: 318, distance: 101.1
click at [989, 318] on div "Artículos organización Edita el precio e imagen de tus artículos. Asigna una ca…" at bounding box center [581, 262] width 827 height 376
click at [745, 346] on div "Extras Proteinas Arrachera Desechable" at bounding box center [704, 359] width 141 height 26
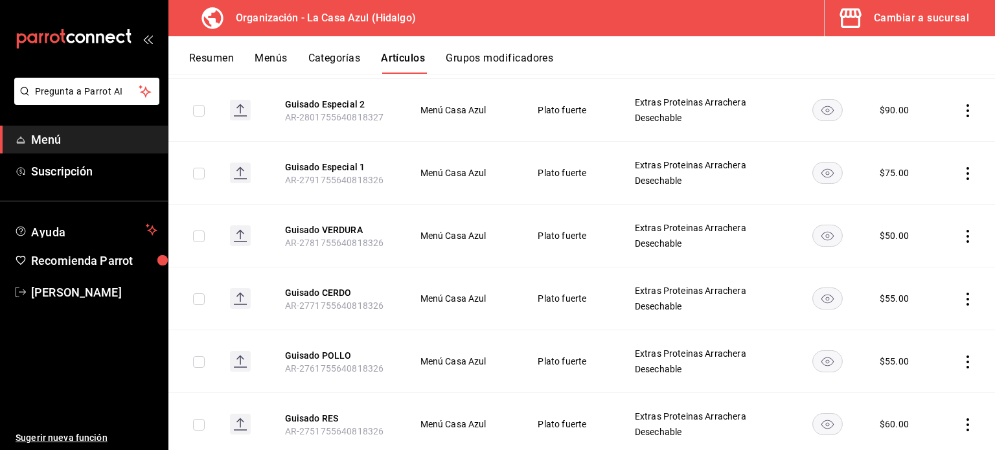
scroll to position [284, 0]
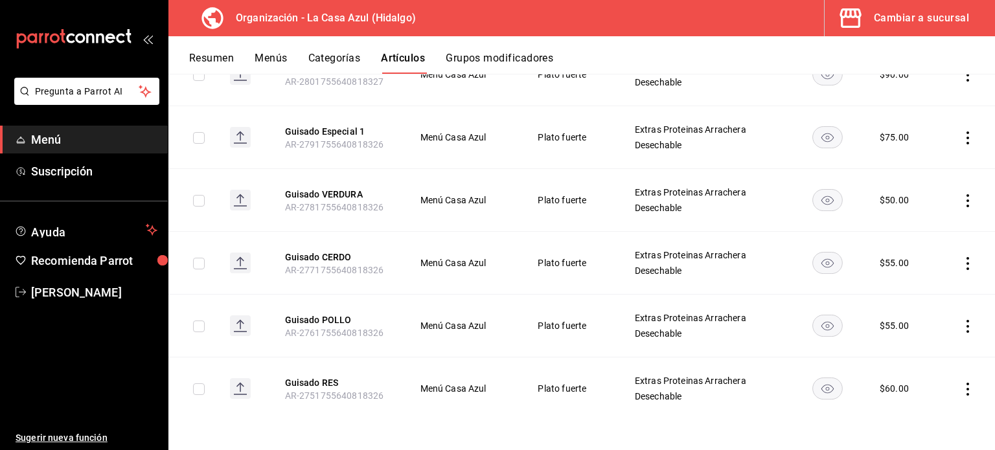
click at [961, 390] on icon "actions" at bounding box center [967, 389] width 13 height 13
click at [908, 367] on span "Editar" at bounding box center [919, 363] width 34 height 14
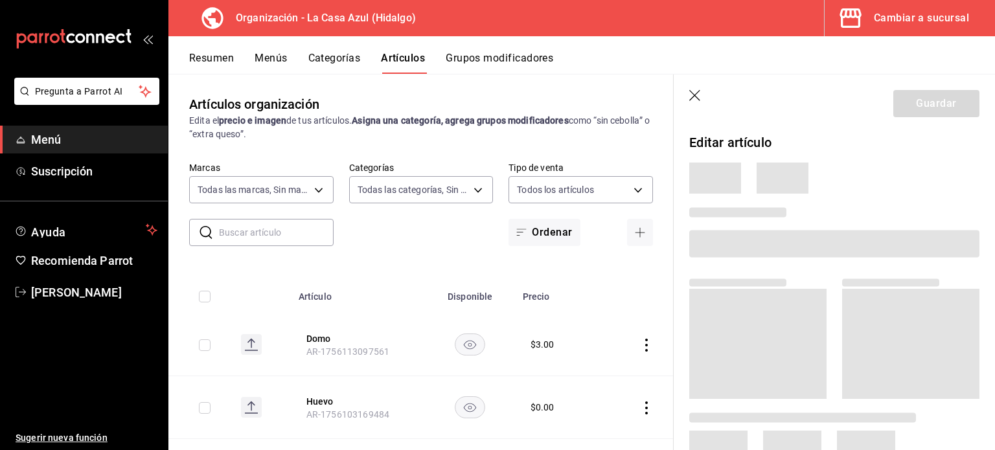
type input "dbb159b3-5420-434e-b45b-ebac01c6c2c8"
type input "1b874211-3df7-4573-9b34-6937a91ccf4f,abebd783-52af-4864-a57a-781f6a1e1b74,321a3…"
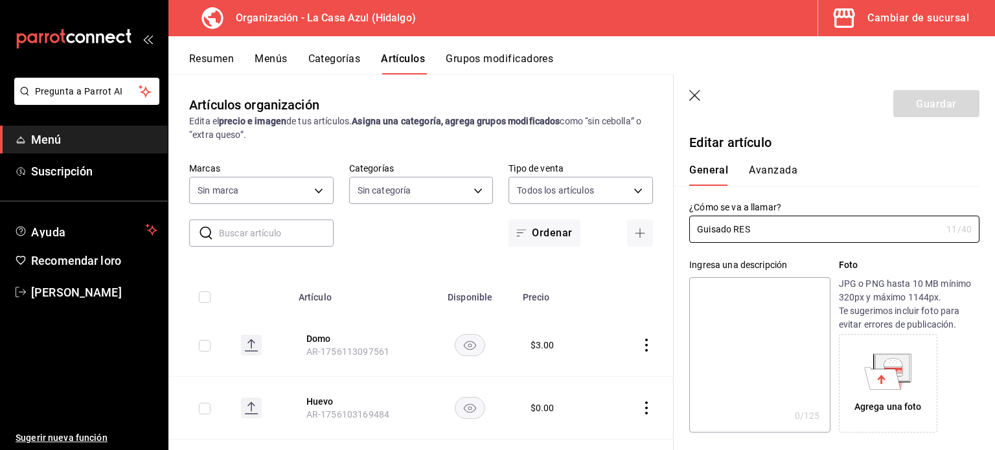
type input "$60.00"
